Goal: Check status: Check status

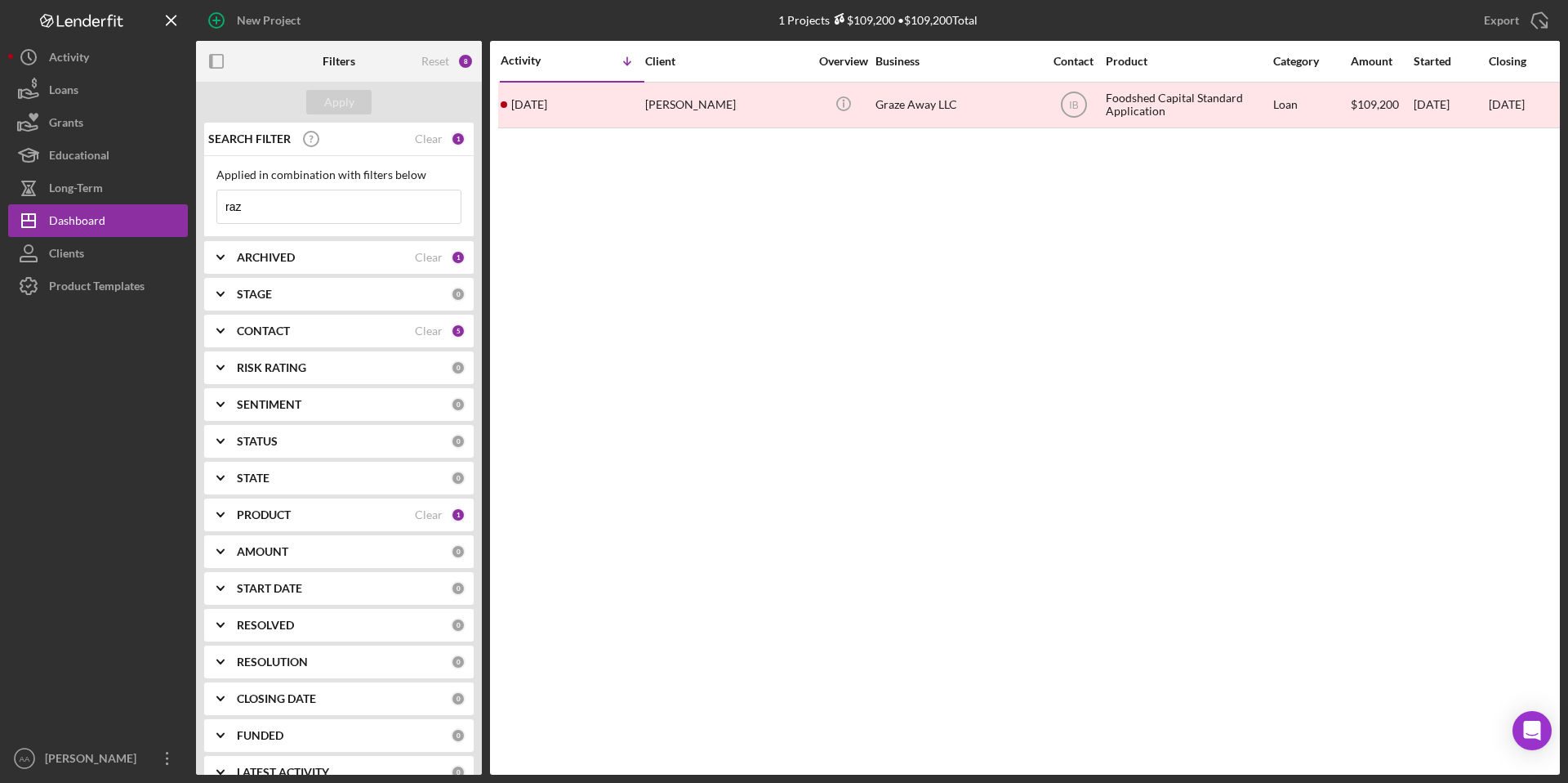
click at [351, 202] on input "raz" at bounding box center [339, 207] width 243 height 32
click at [329, 255] on div "ARCHIVED" at bounding box center [326, 257] width 178 height 13
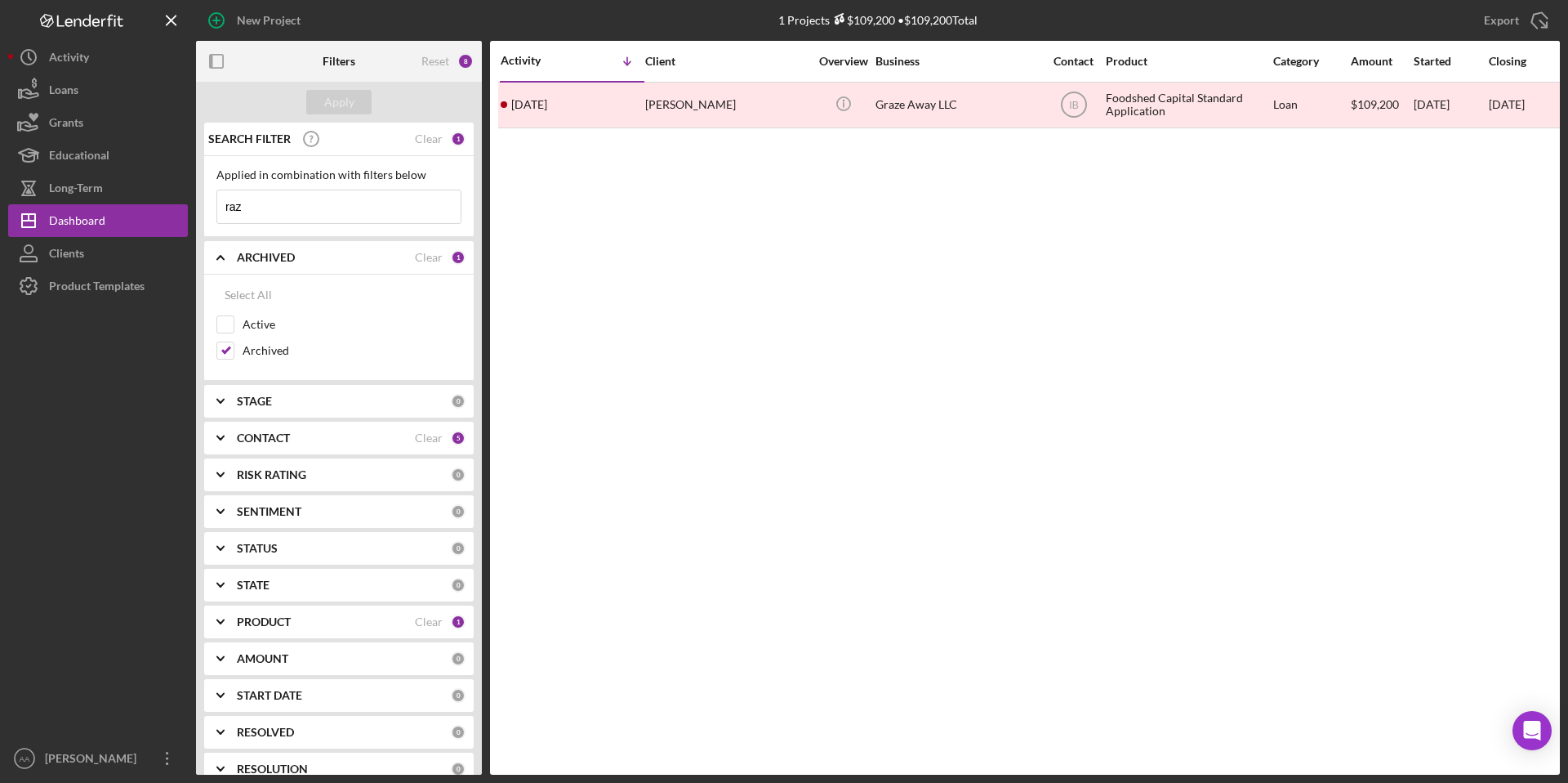
click at [332, 203] on input "raz" at bounding box center [339, 207] width 243 height 32
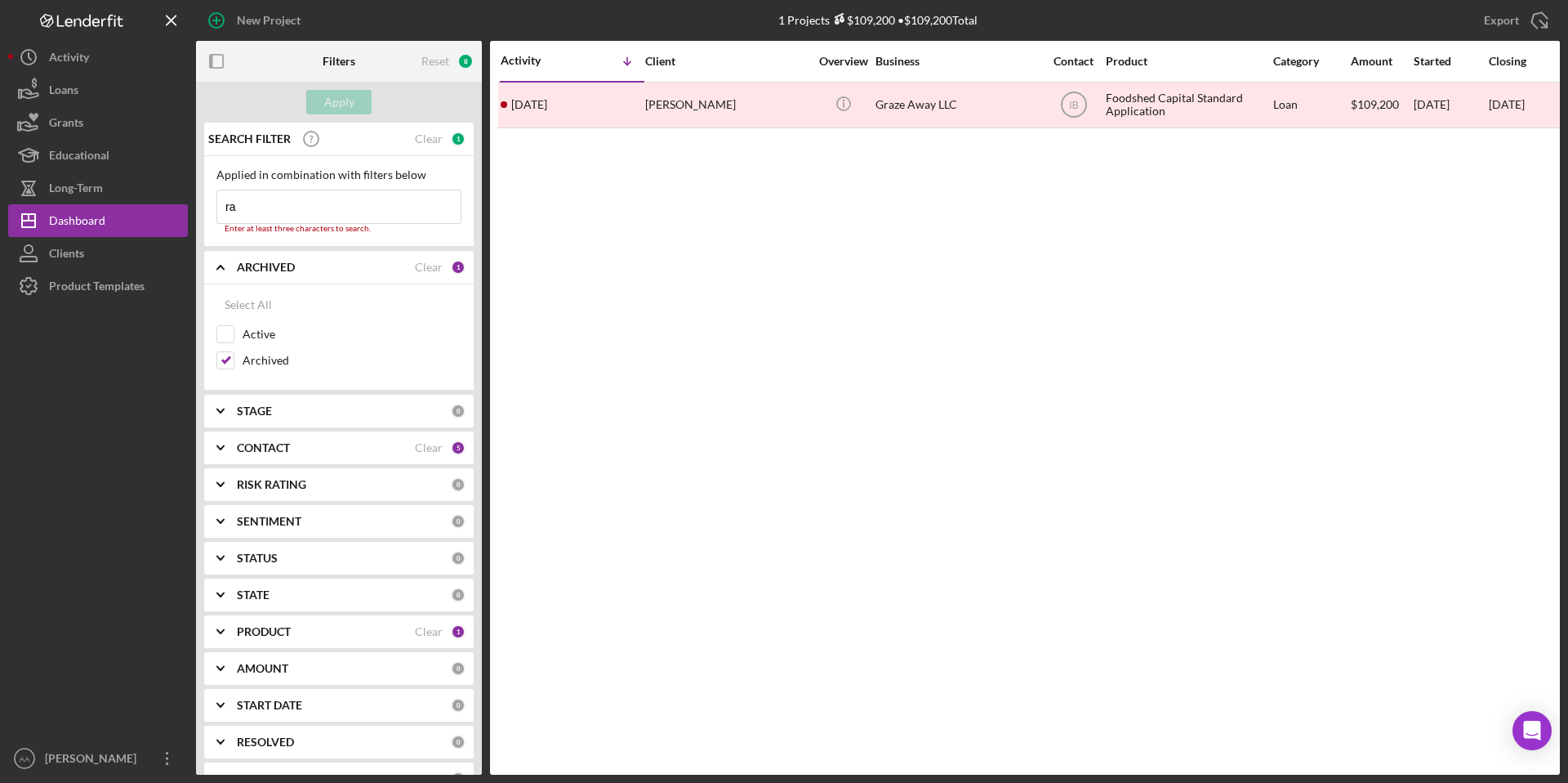
type input "raz"
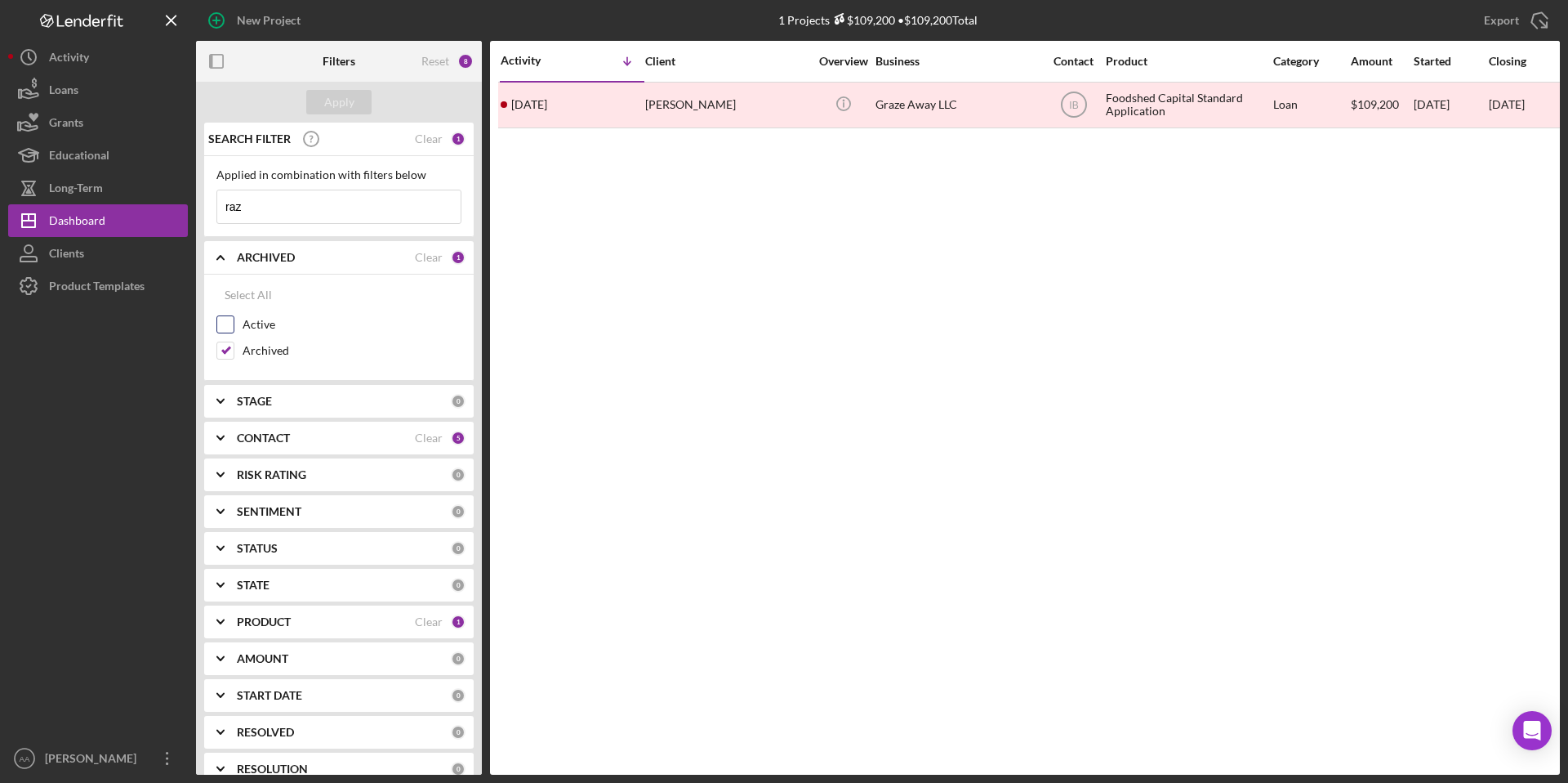
click at [228, 323] on input "Active" at bounding box center [226, 325] width 17 height 17
click at [223, 330] on input "Active" at bounding box center [226, 325] width 17 height 17
click at [227, 327] on input "Active" at bounding box center [226, 325] width 17 height 17
checkbox input "true"
click at [339, 107] on div "Apply" at bounding box center [339, 102] width 30 height 24
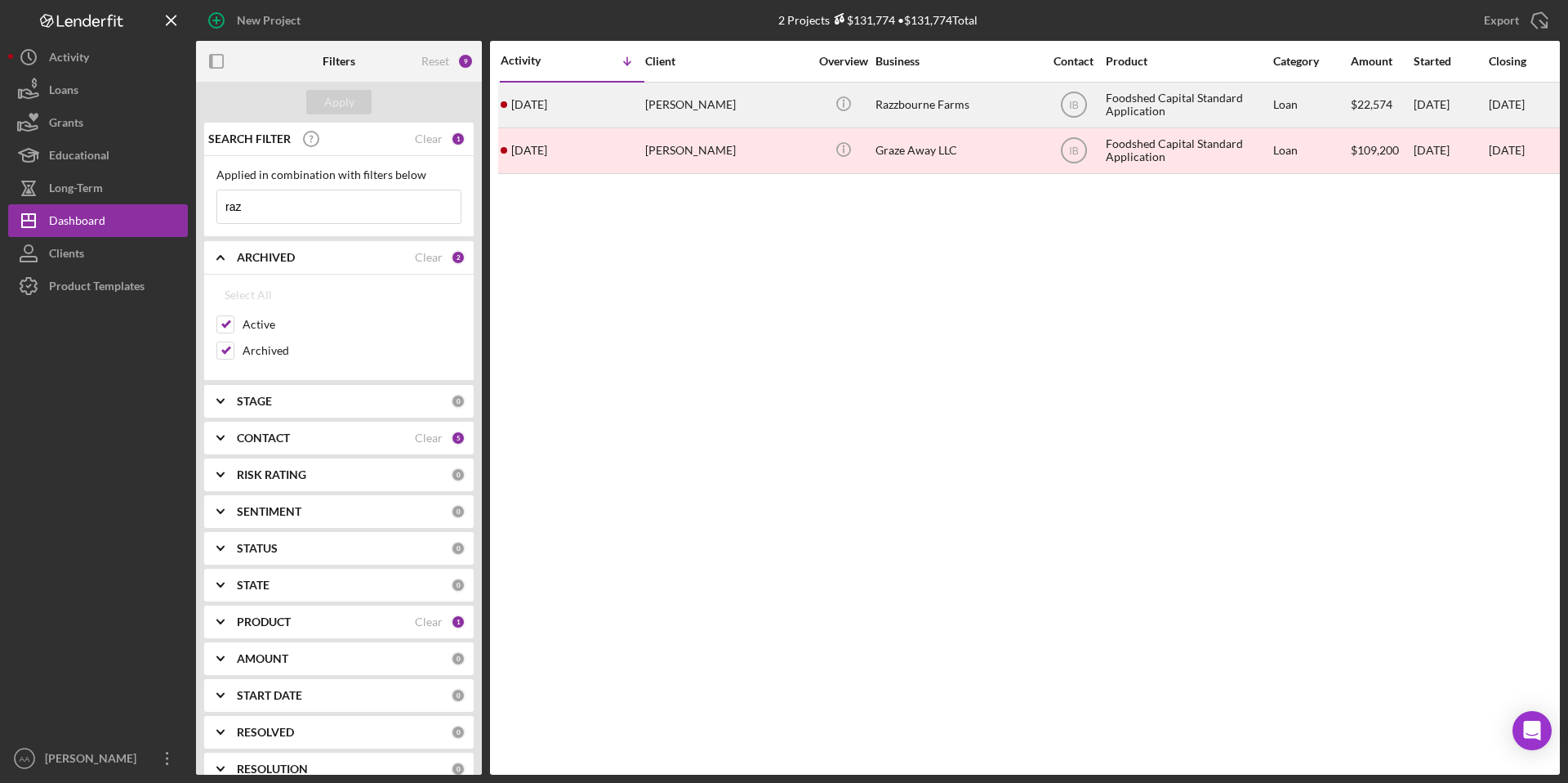
click at [901, 98] on div "Razzbourne Farms" at bounding box center [957, 105] width 163 height 43
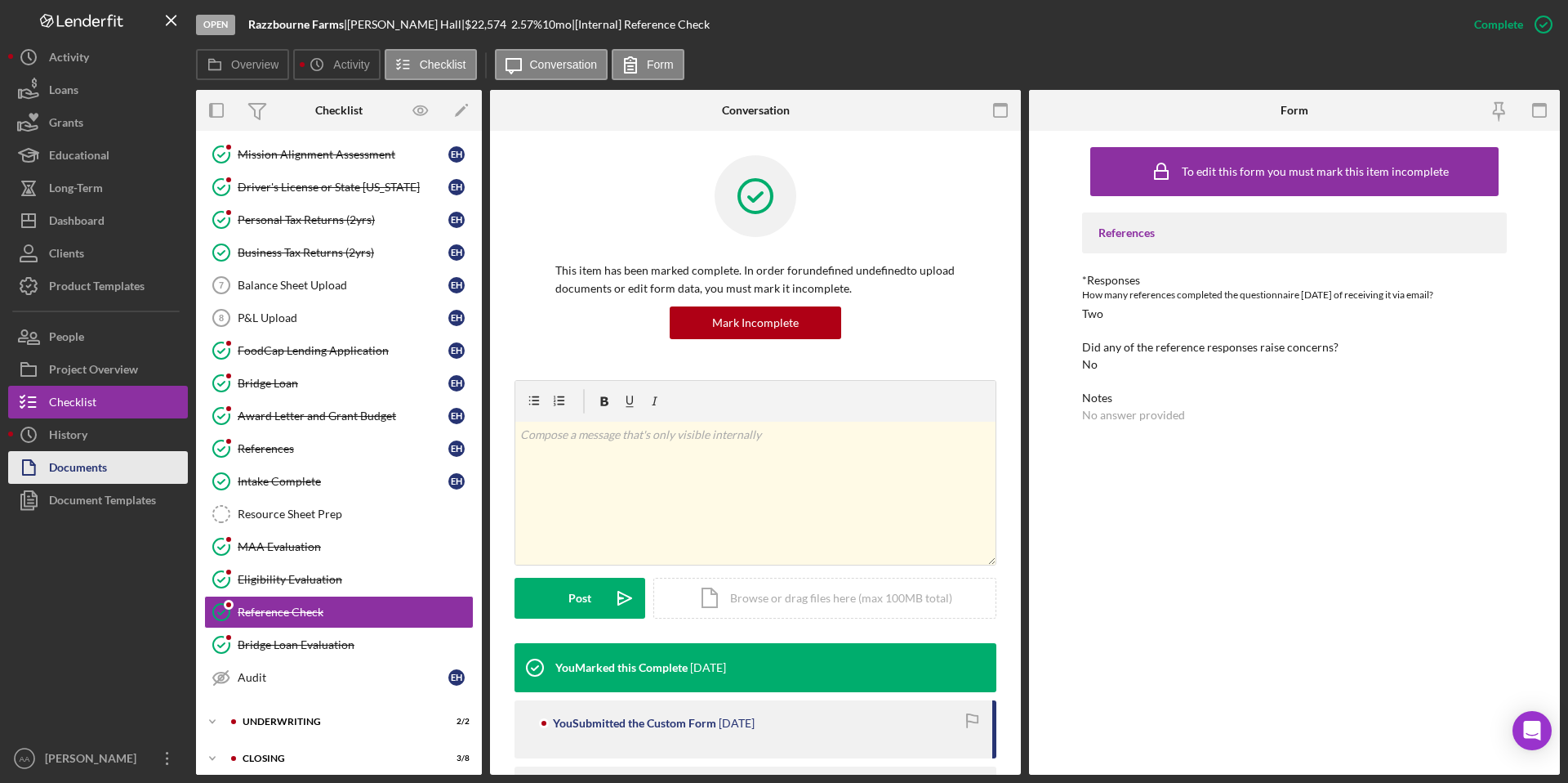
scroll to position [108, 0]
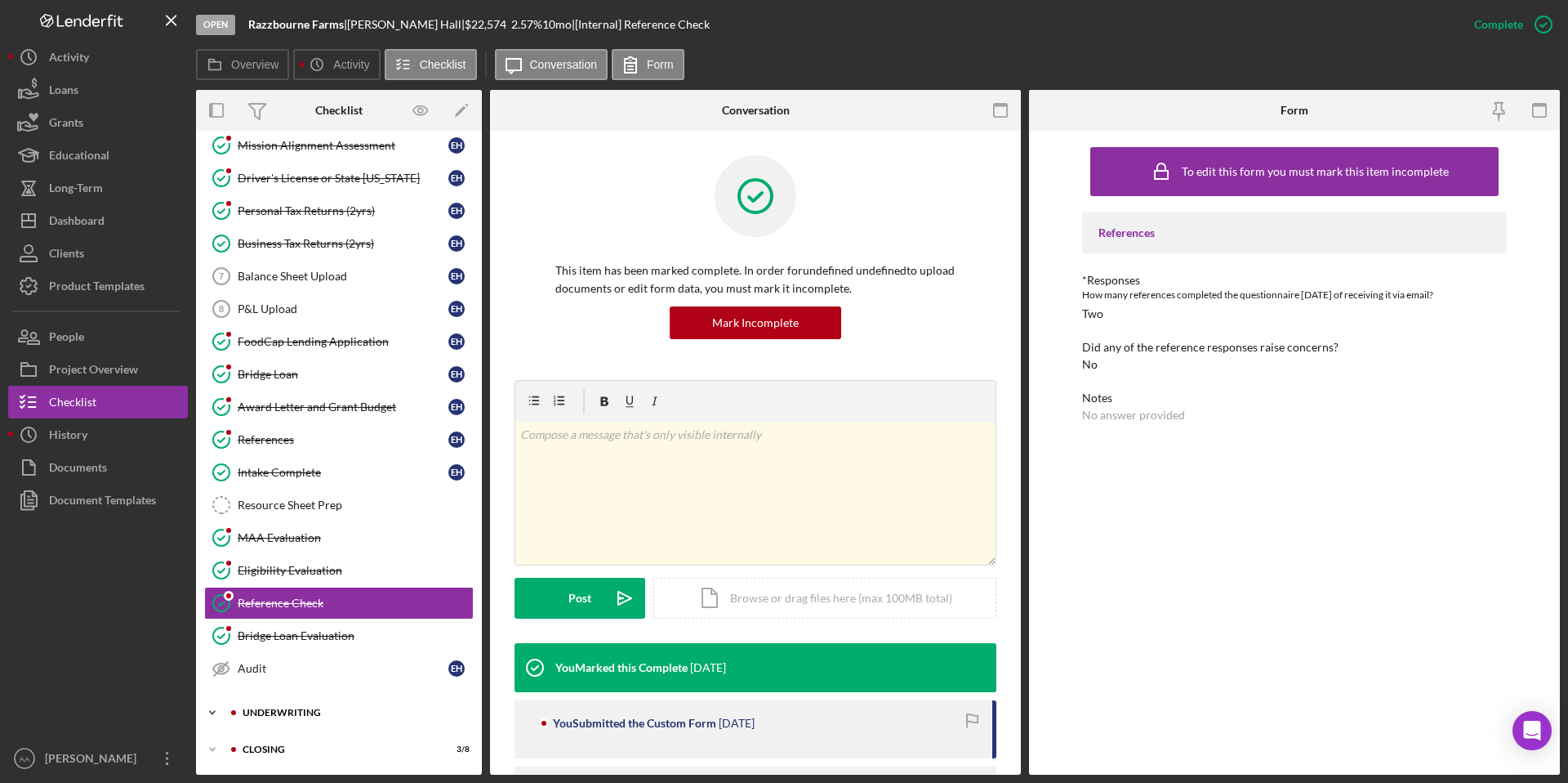
click at [292, 703] on div "Icon/Expander Underwriting 2 / 2" at bounding box center [338, 712] width 286 height 32
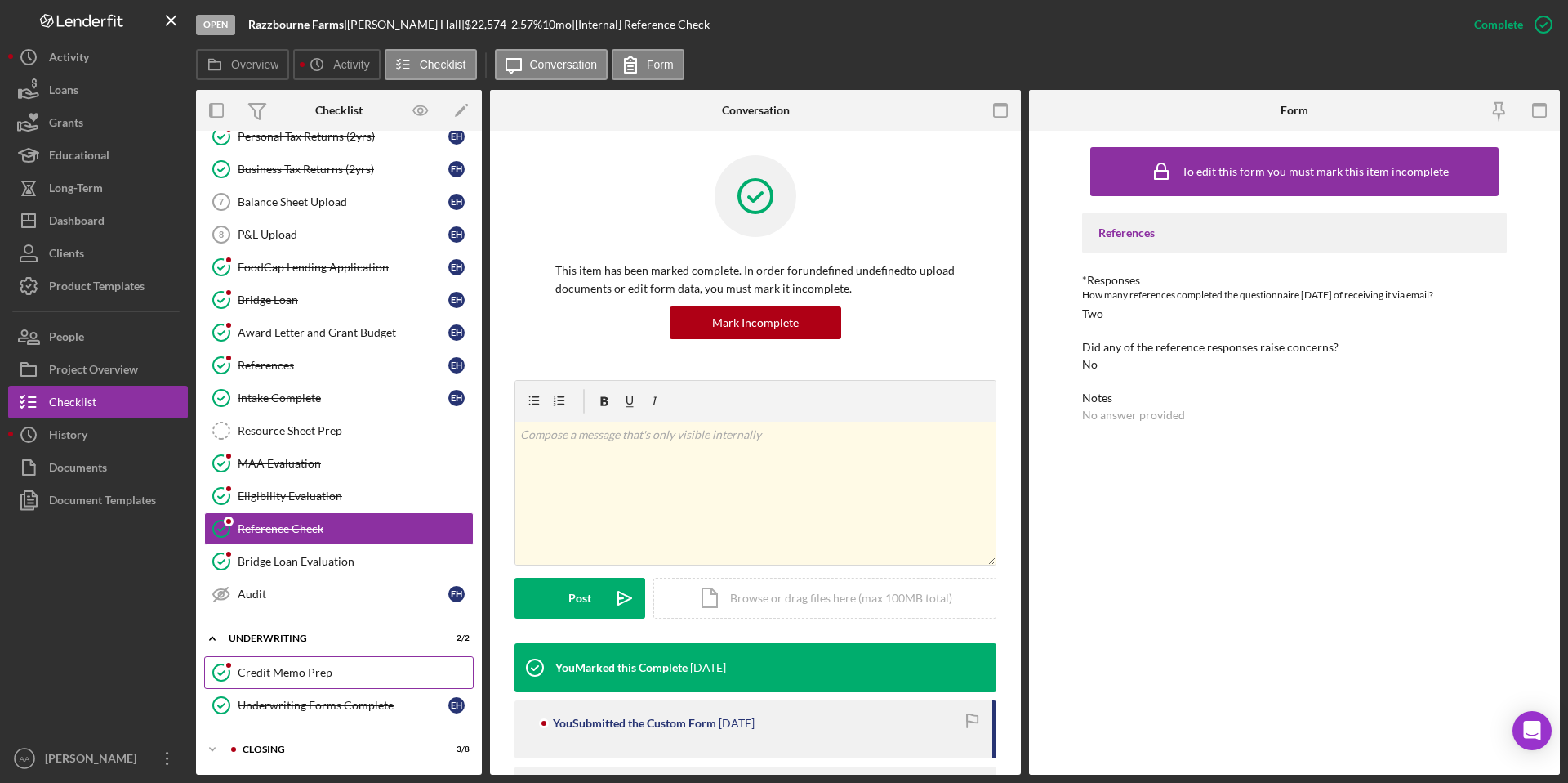
click at [282, 674] on div "Credit Memo Prep" at bounding box center [355, 672] width 235 height 13
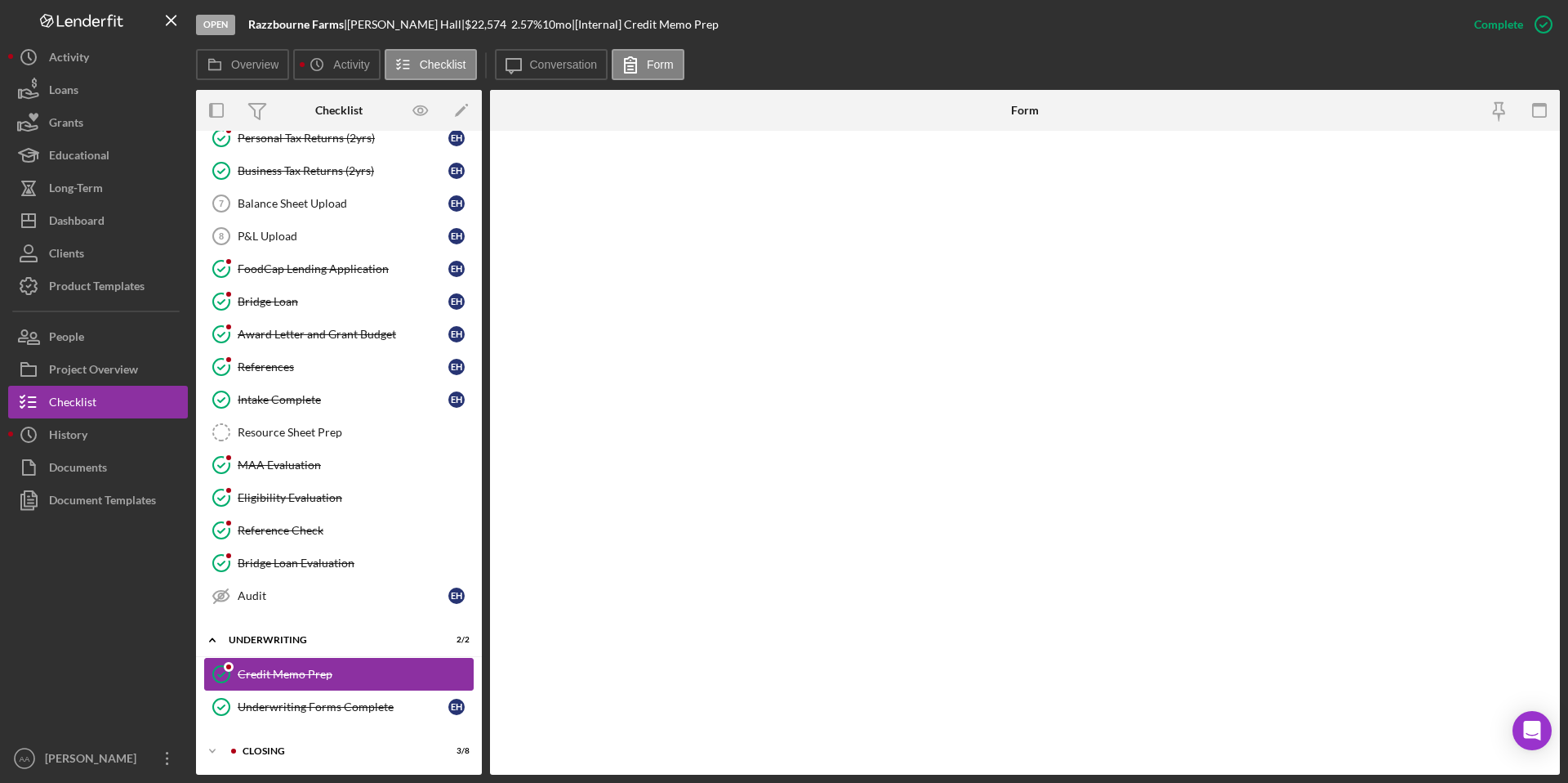
scroll to position [183, 0]
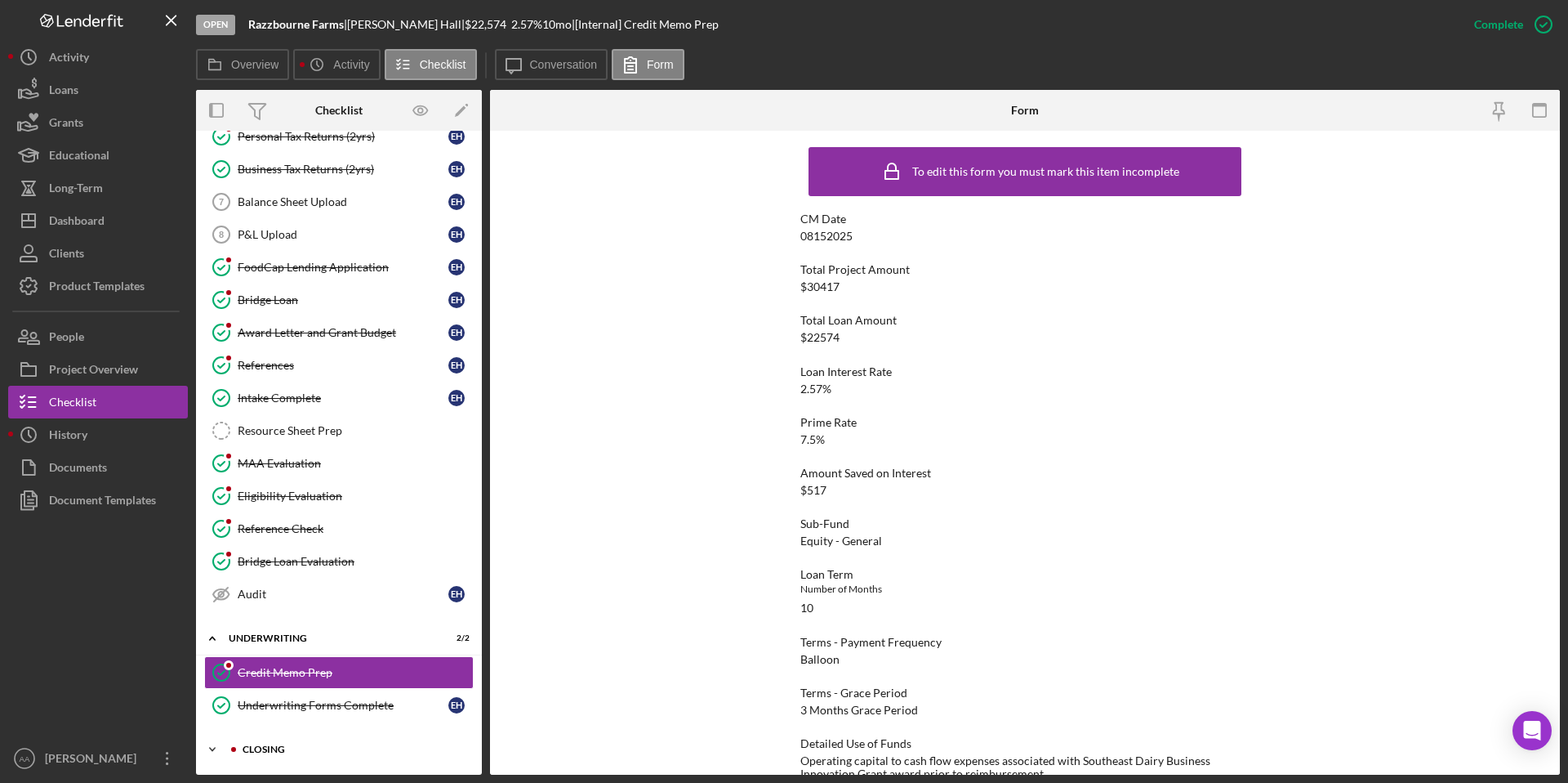
click at [266, 748] on div "Closing" at bounding box center [351, 749] width 219 height 10
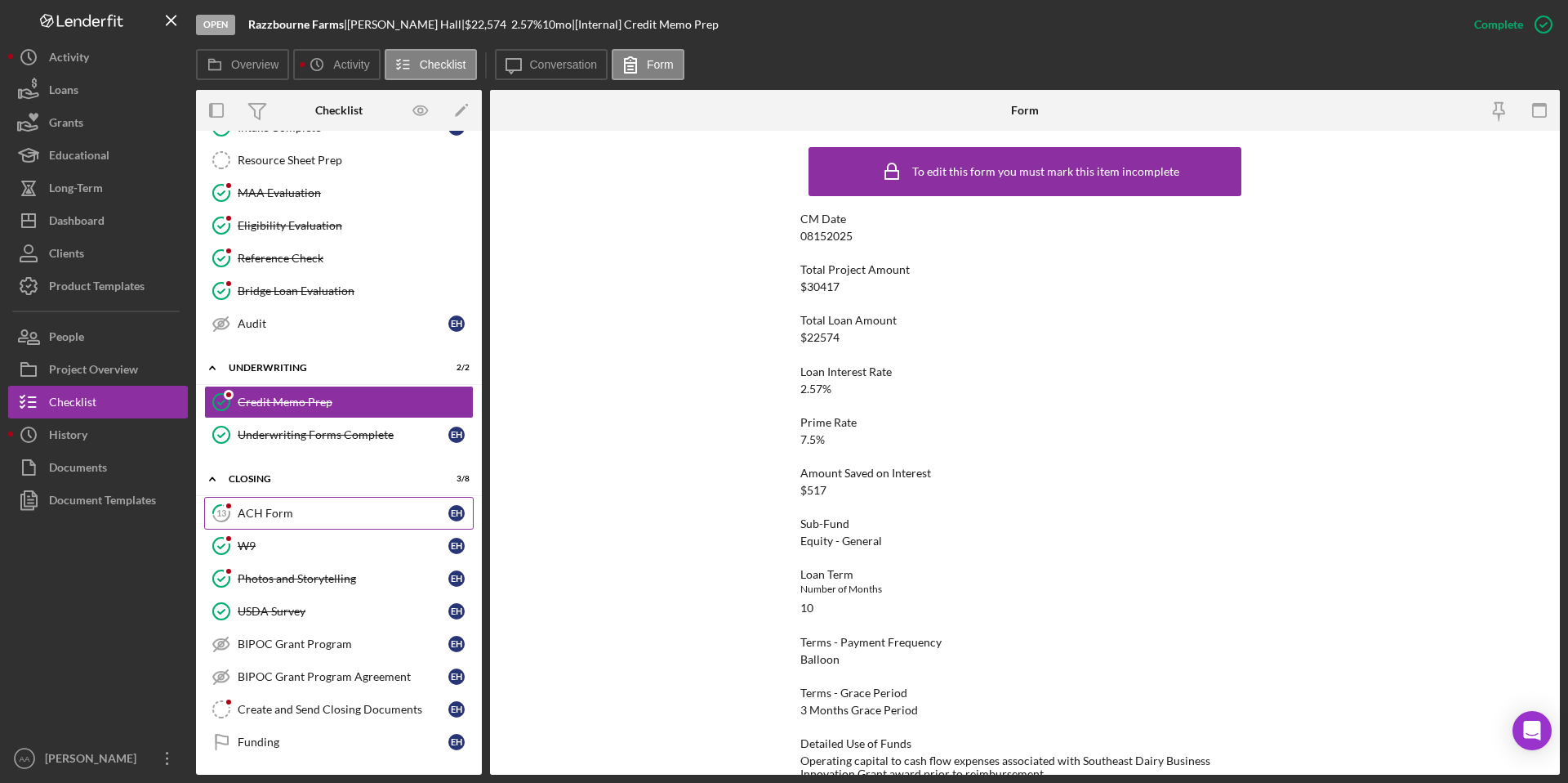
click at [301, 508] on div "ACH Form" at bounding box center [342, 513] width 211 height 13
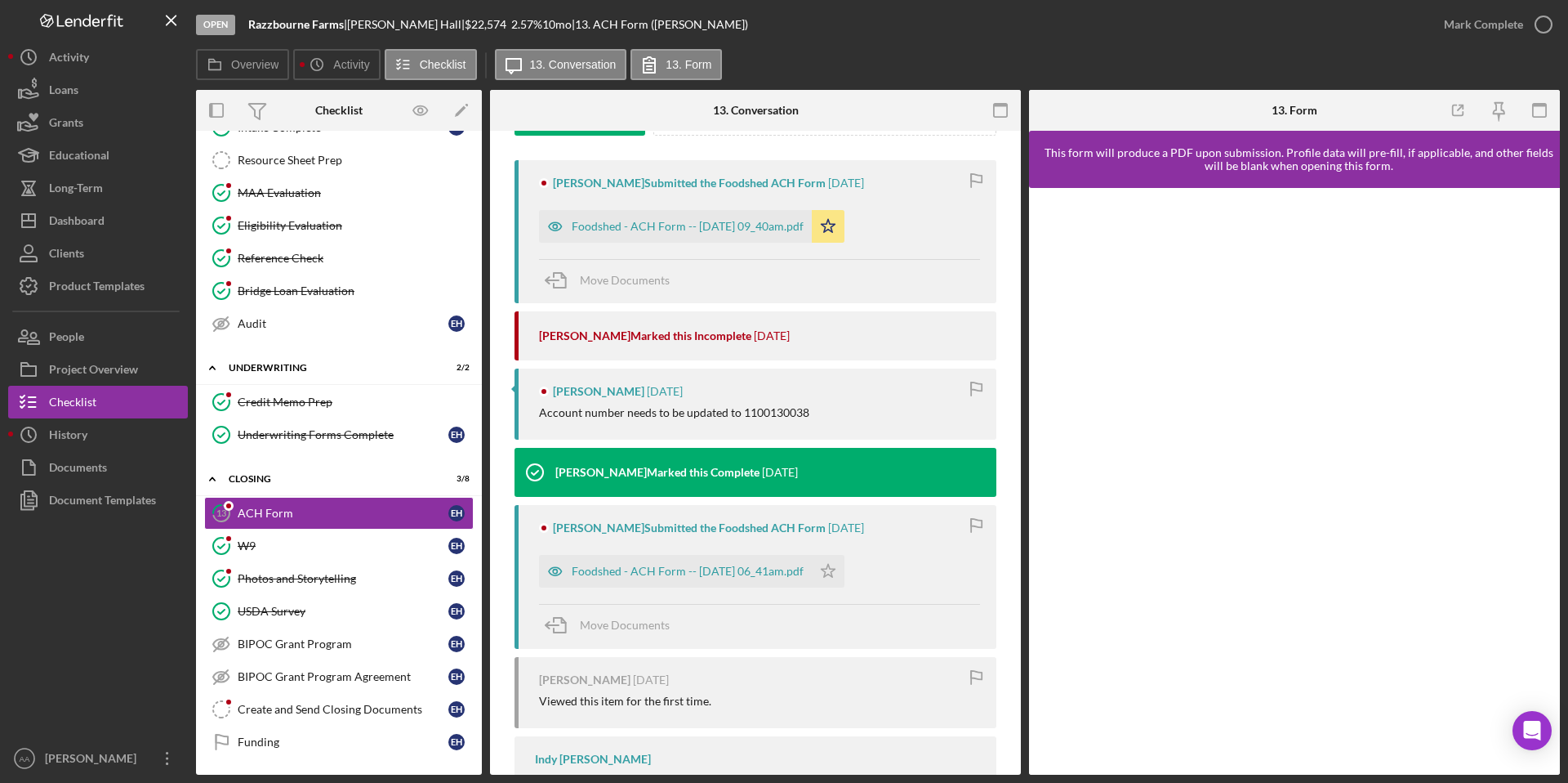
scroll to position [365, 0]
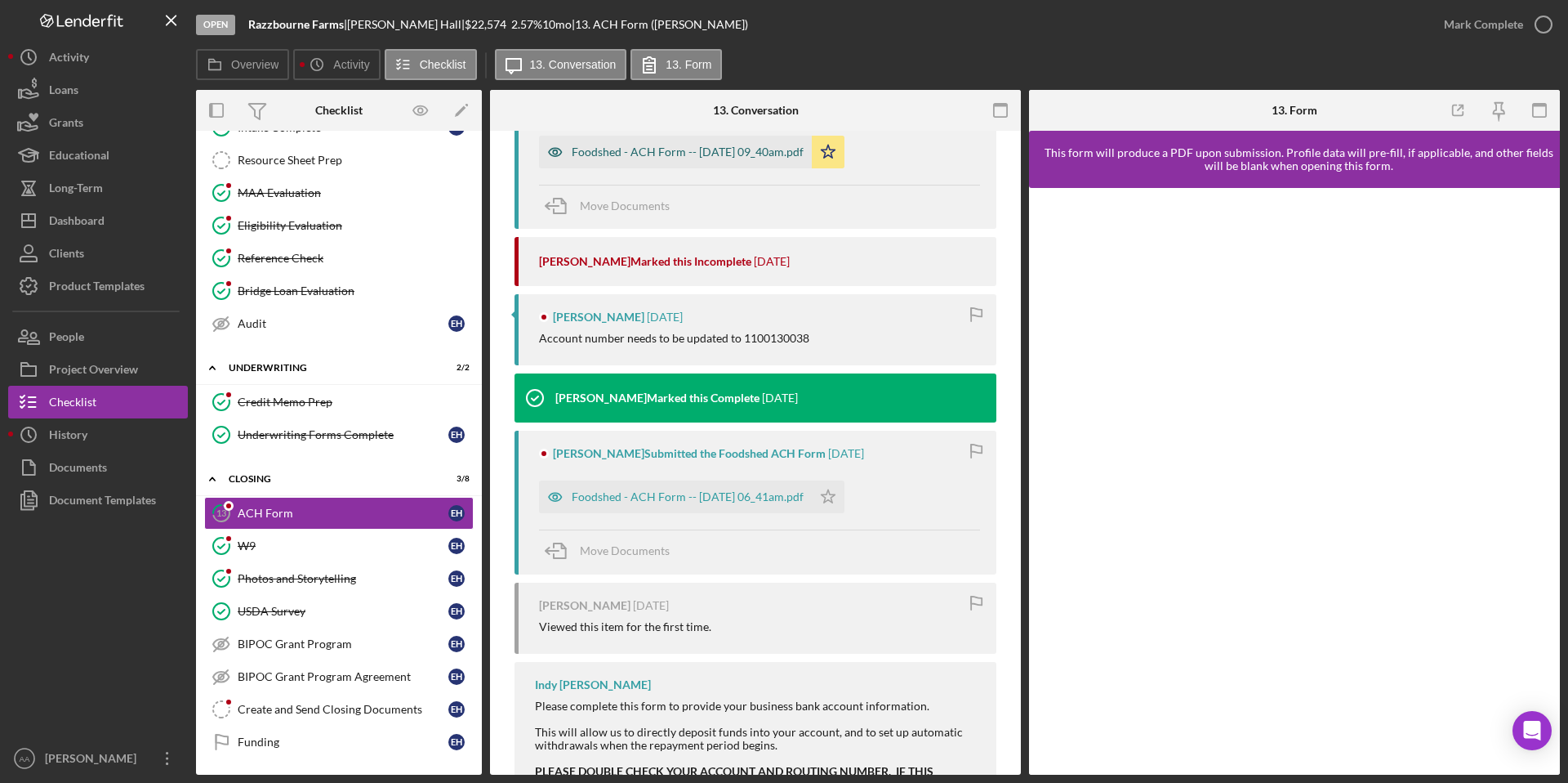
click at [739, 148] on div "Foodshed - ACH Form -- [DATE] 09_40am.pdf" at bounding box center [688, 152] width 232 height 13
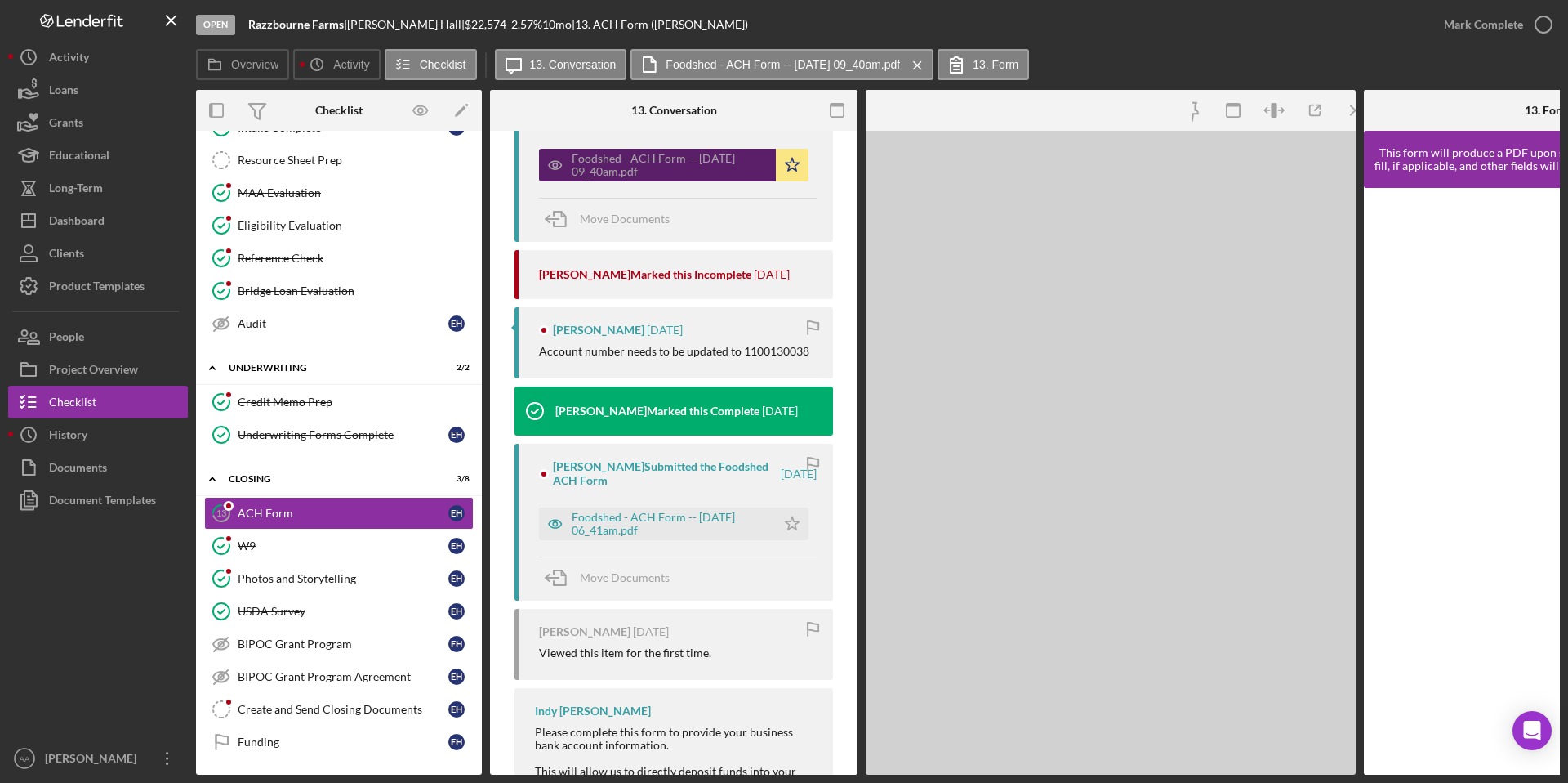
scroll to position [378, 0]
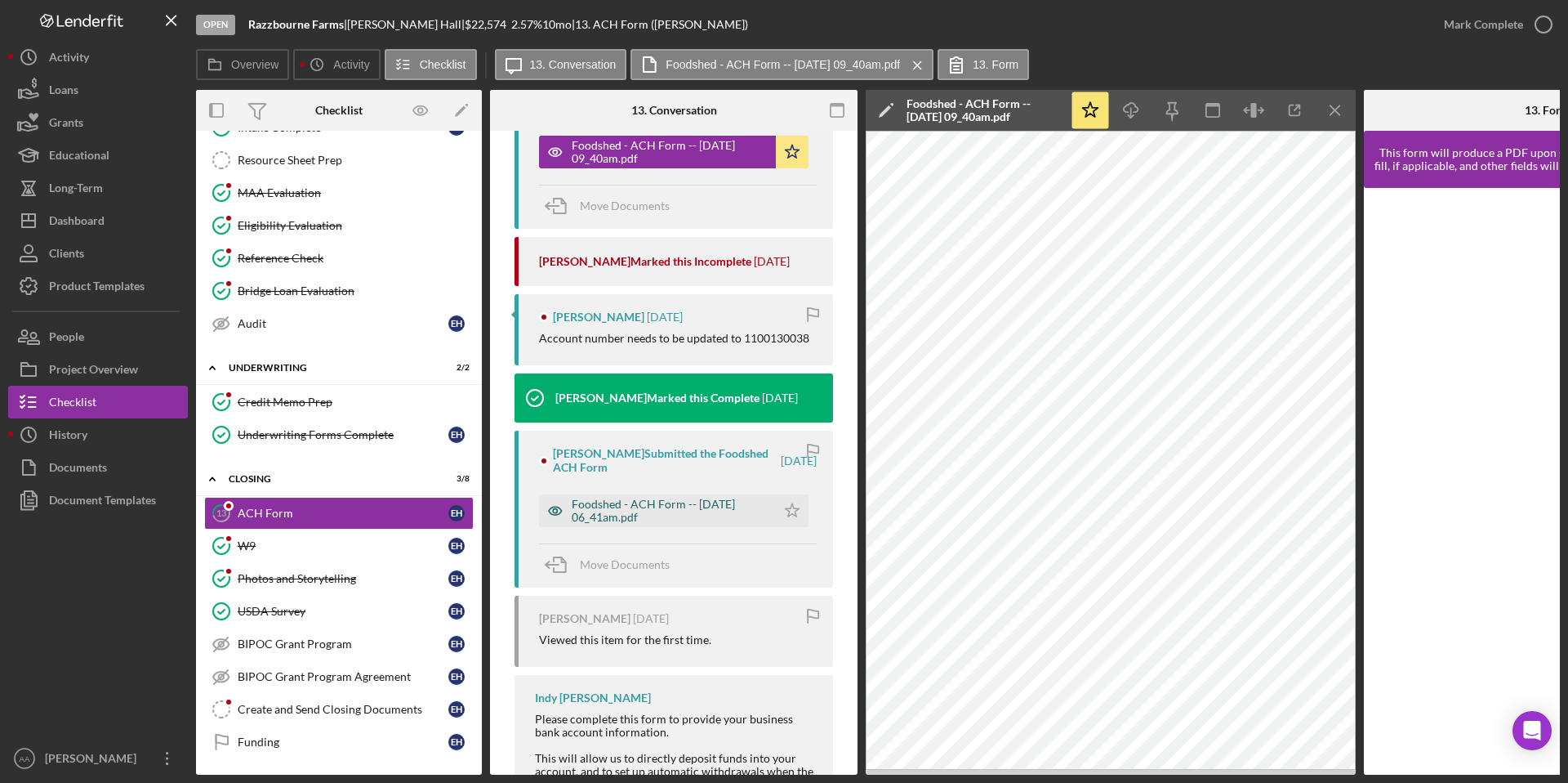
click at [677, 510] on div "Foodshed - ACH Form -- [DATE] 06_41am.pdf" at bounding box center [670, 510] width 196 height 26
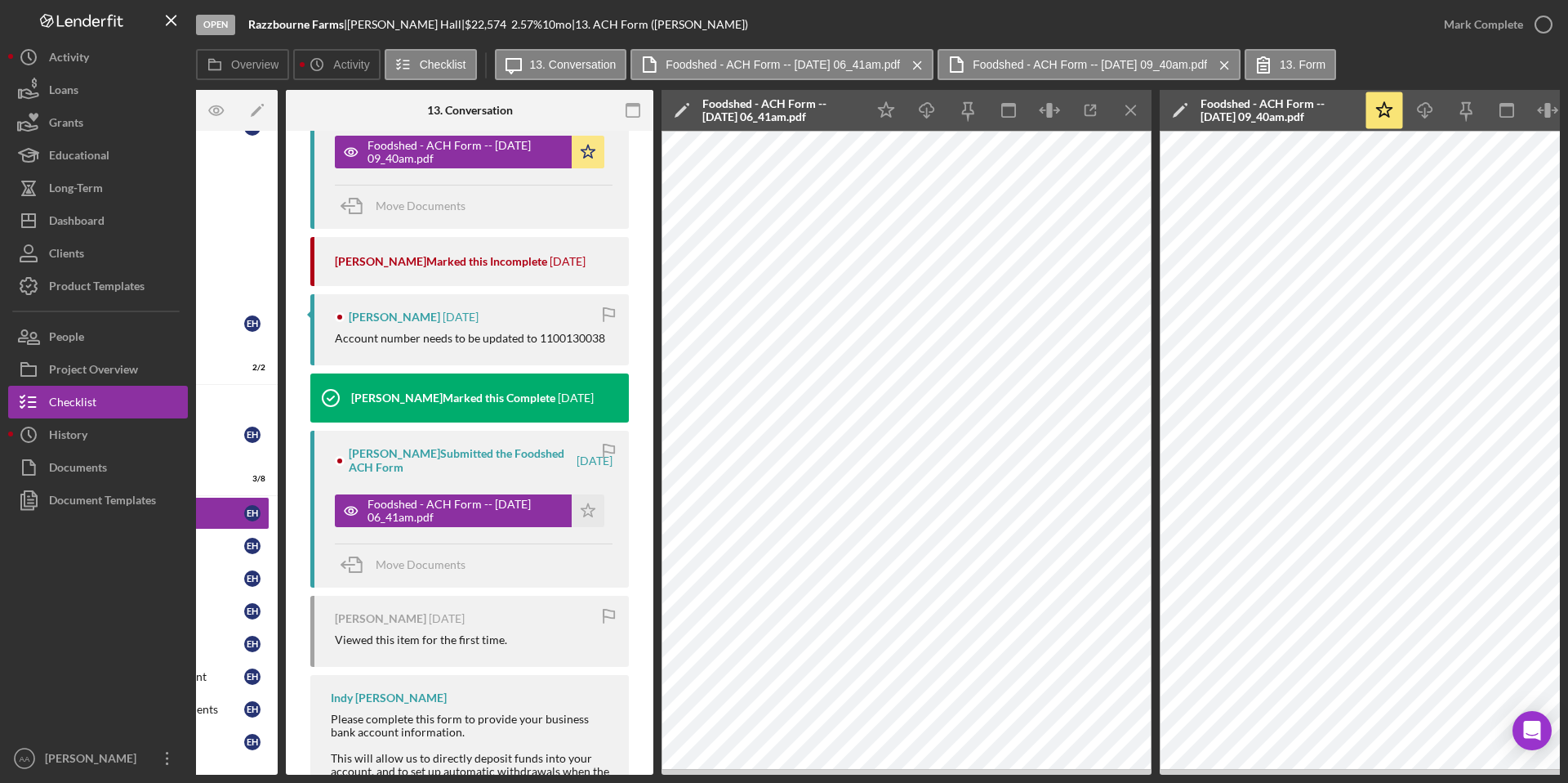
scroll to position [0, 209]
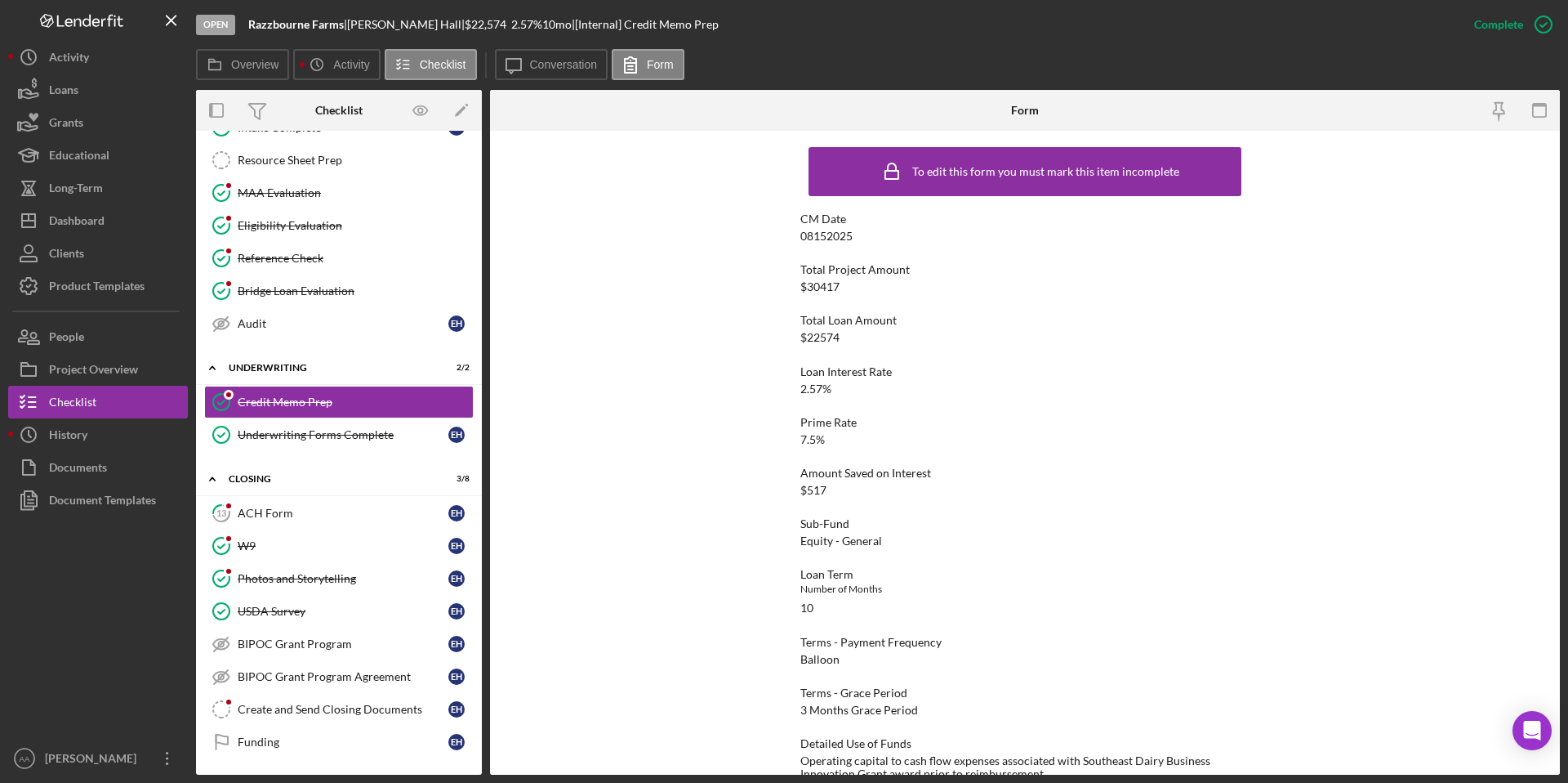
scroll to position [2, 0]
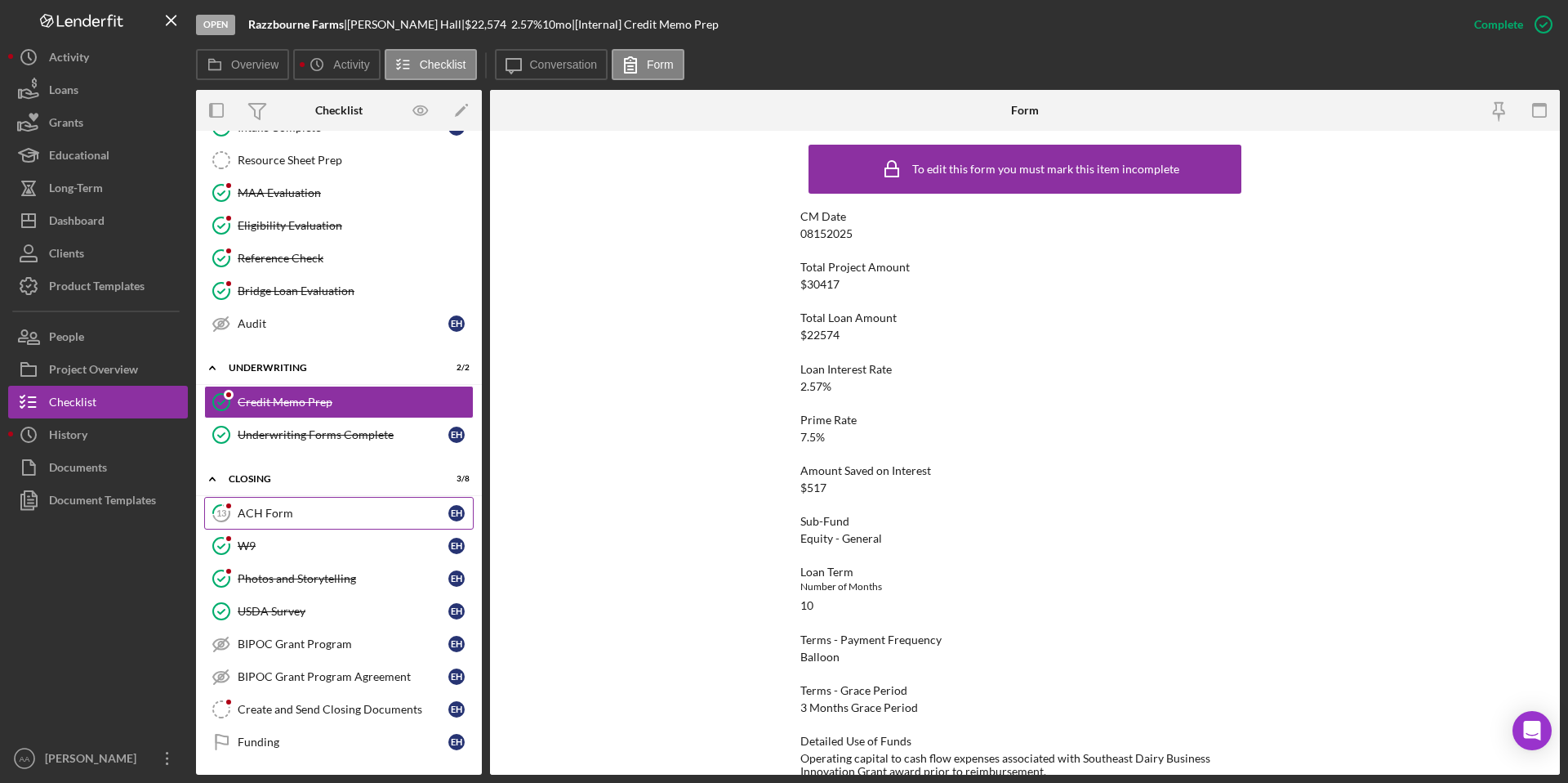
click at [354, 511] on div "ACH Form" at bounding box center [342, 513] width 211 height 13
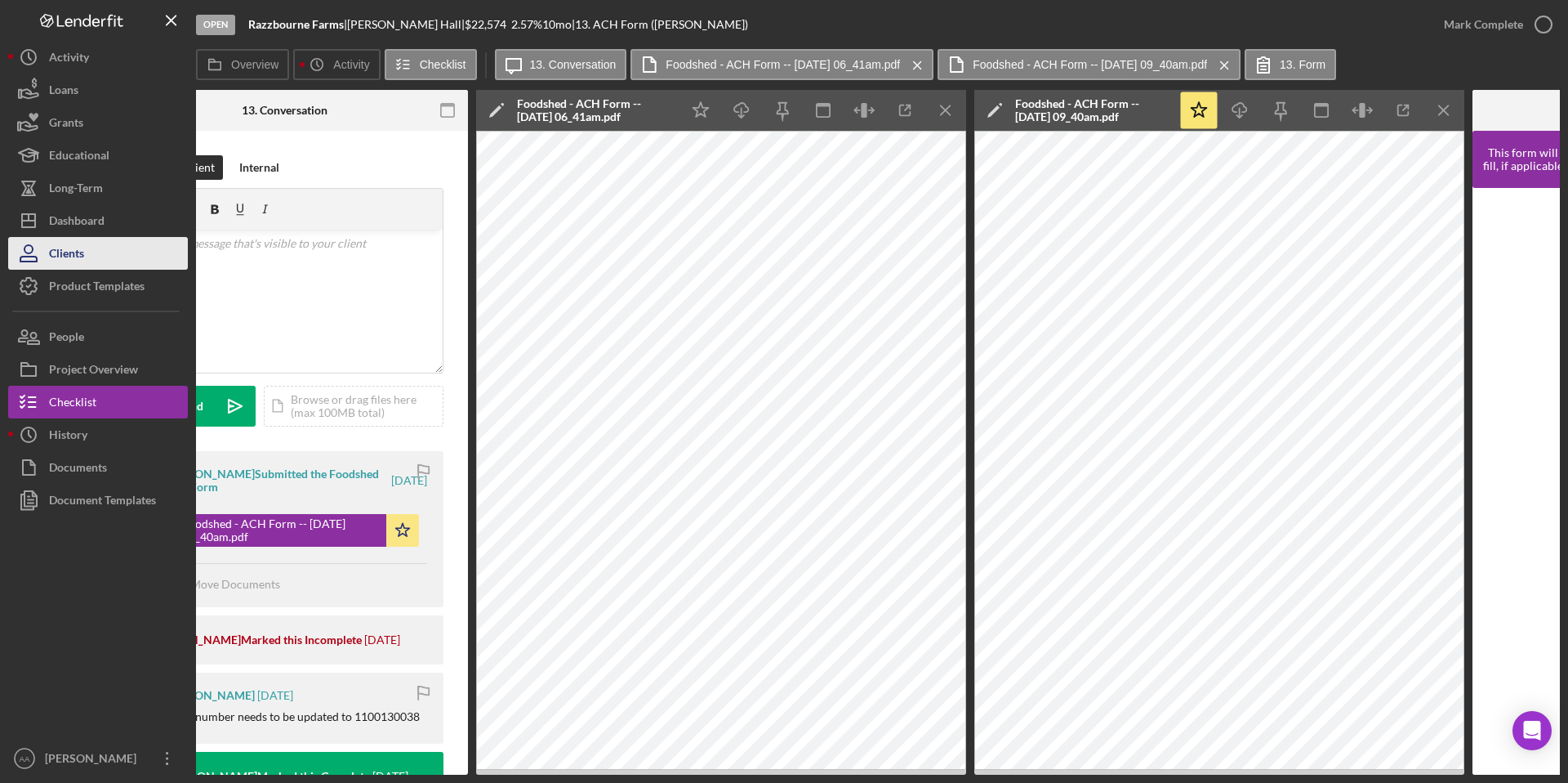
scroll to position [0, 447]
